Goal: Task Accomplishment & Management: Manage account settings

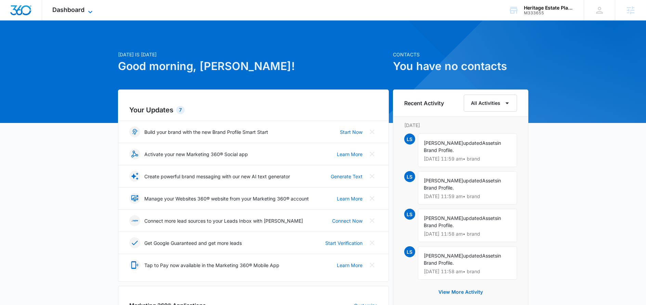
click at [84, 9] on span "Dashboard" at bounding box center [68, 9] width 32 height 7
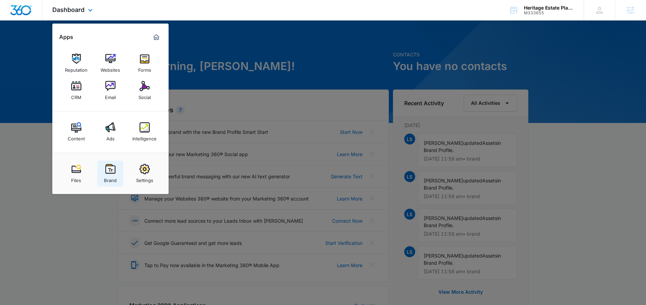
click at [108, 172] on img at bounding box center [110, 169] width 10 height 10
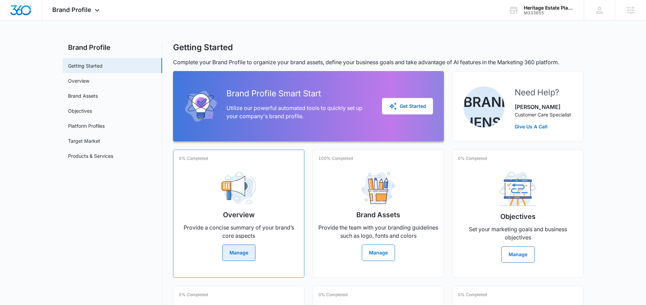
click at [245, 250] on button "Manage" at bounding box center [238, 253] width 33 height 16
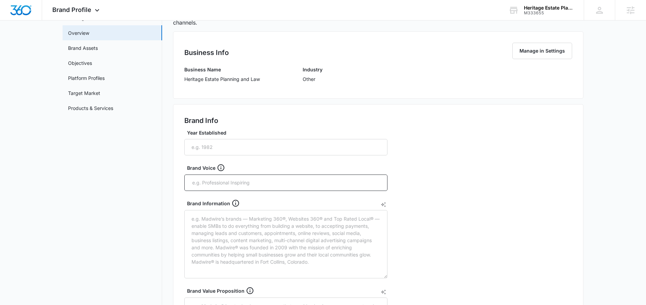
scroll to position [52, 0]
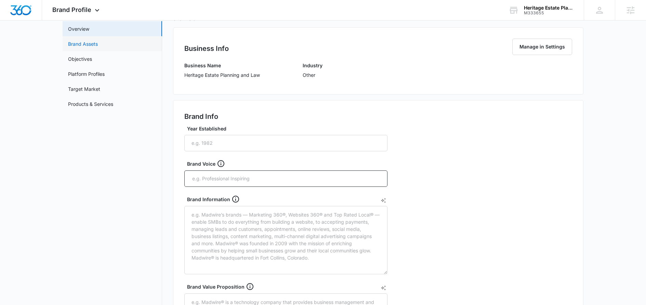
click at [89, 45] on link "Brand Assets" at bounding box center [83, 43] width 30 height 7
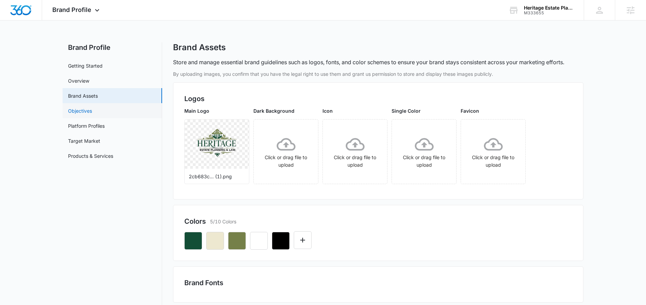
click at [81, 114] on link "Objectives" at bounding box center [80, 110] width 24 height 7
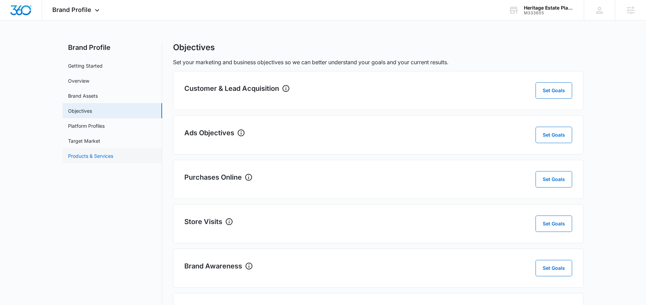
click at [82, 156] on link "Products & Services" at bounding box center [90, 155] width 45 height 7
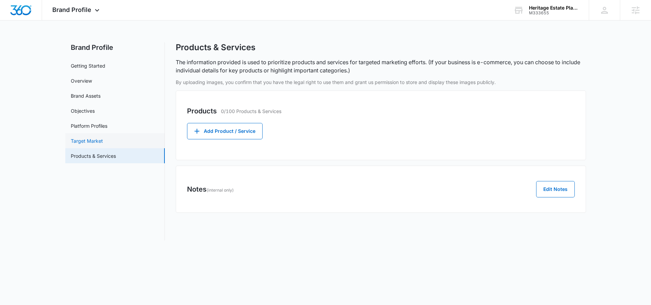
click at [86, 137] on link "Target Market" at bounding box center [87, 140] width 32 height 7
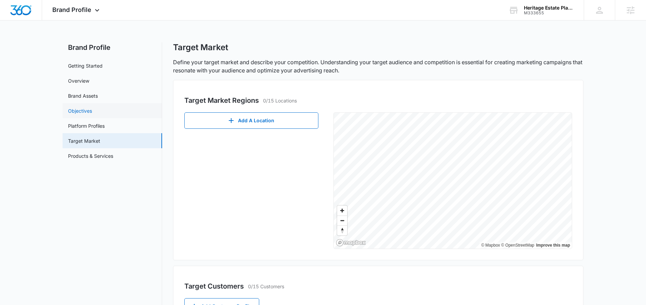
click at [85, 113] on link "Objectives" at bounding box center [80, 110] width 24 height 7
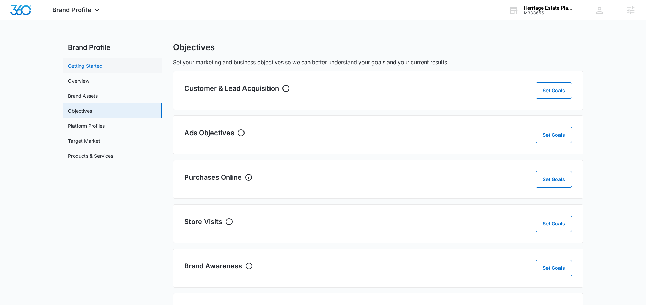
click at [87, 69] on link "Getting Started" at bounding box center [85, 65] width 35 height 7
